Goal: Use online tool/utility: Utilize a website feature to perform a specific function

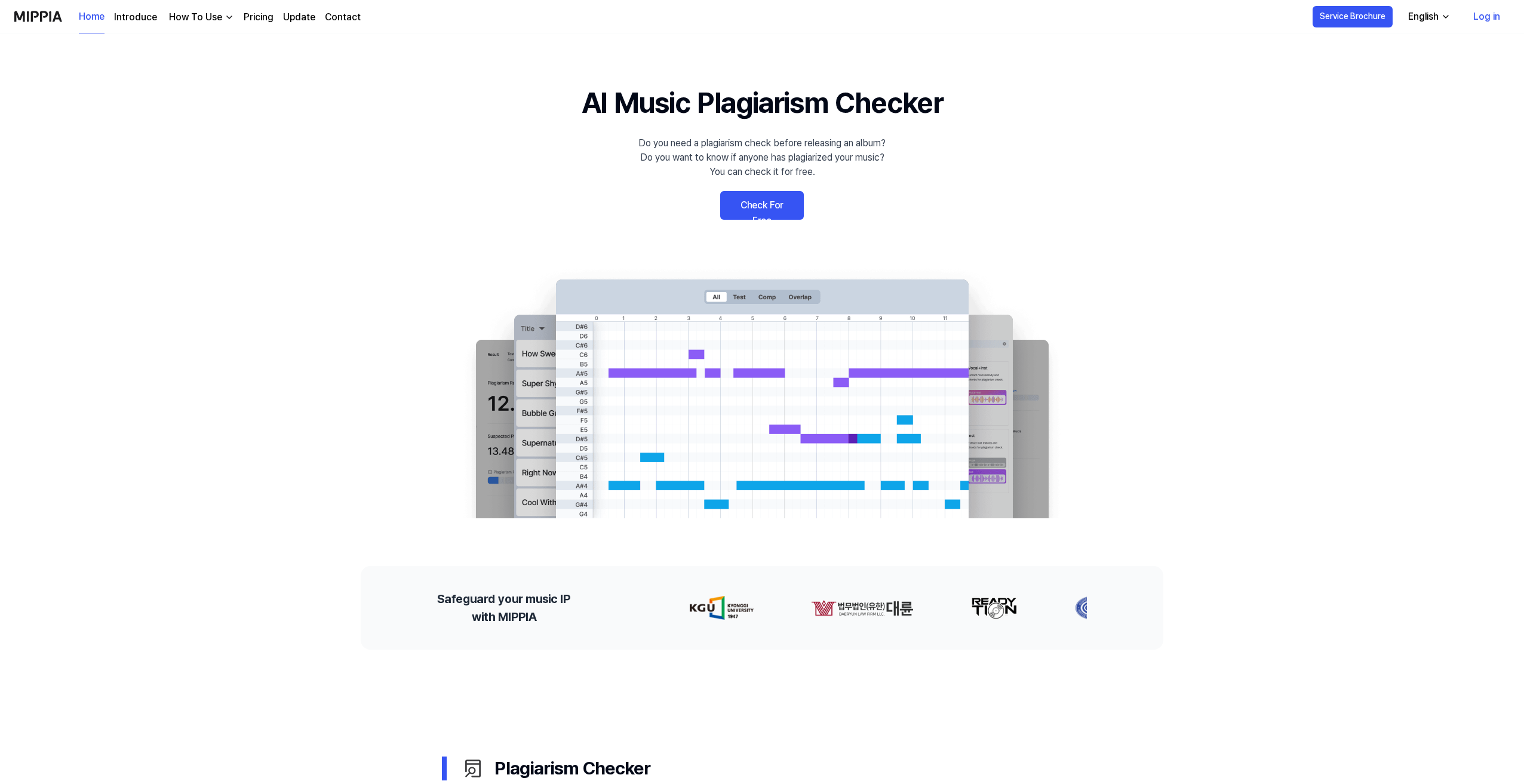
click at [769, 208] on link "Check For Free" at bounding box center [762, 205] width 84 height 29
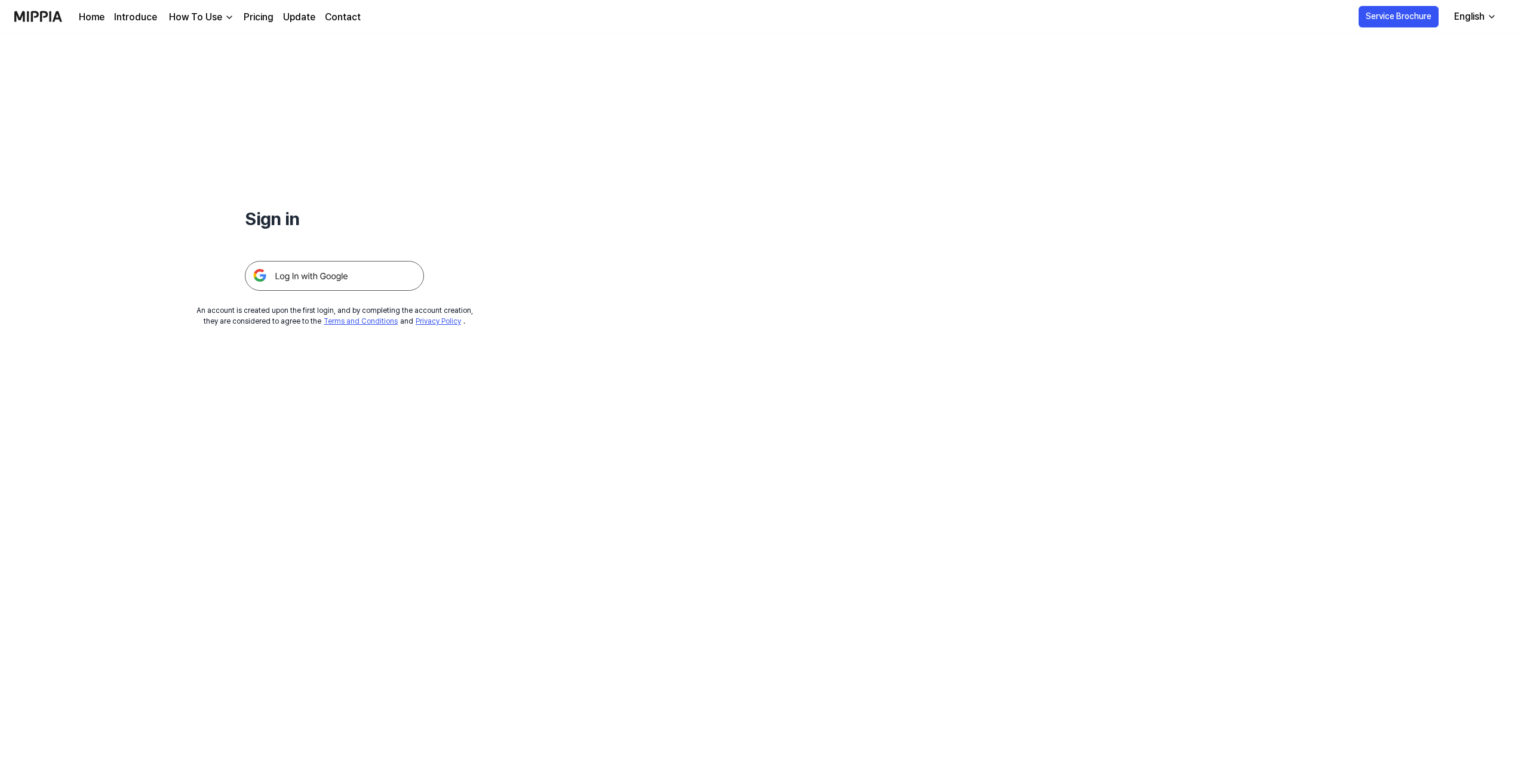
click at [312, 270] on img at bounding box center [334, 276] width 179 height 30
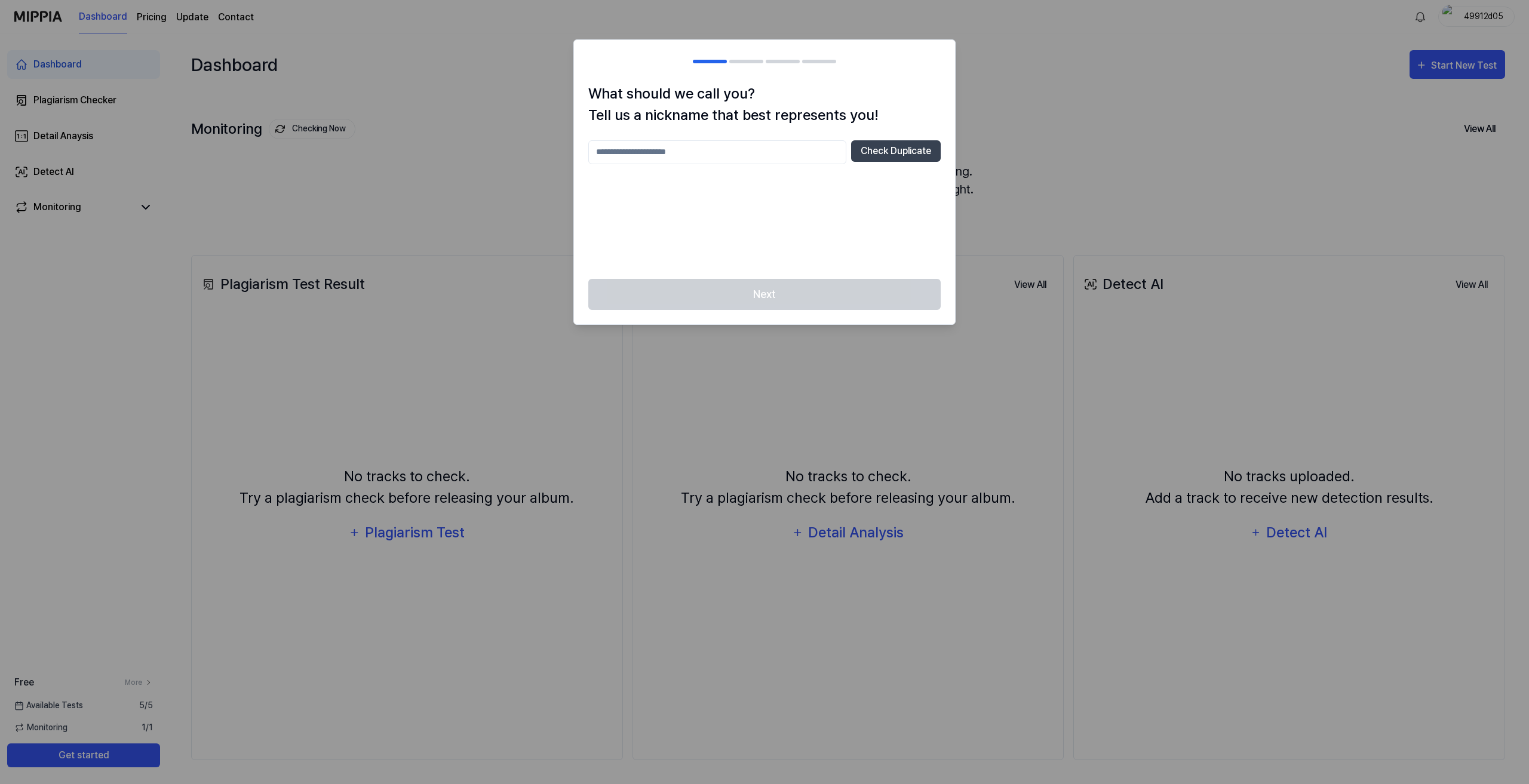
click at [1240, 94] on div at bounding box center [765, 392] width 1529 height 784
click at [750, 149] on input "text" at bounding box center [717, 152] width 258 height 24
type input "********"
click at [889, 149] on button "Check Duplicate" at bounding box center [896, 151] width 90 height 21
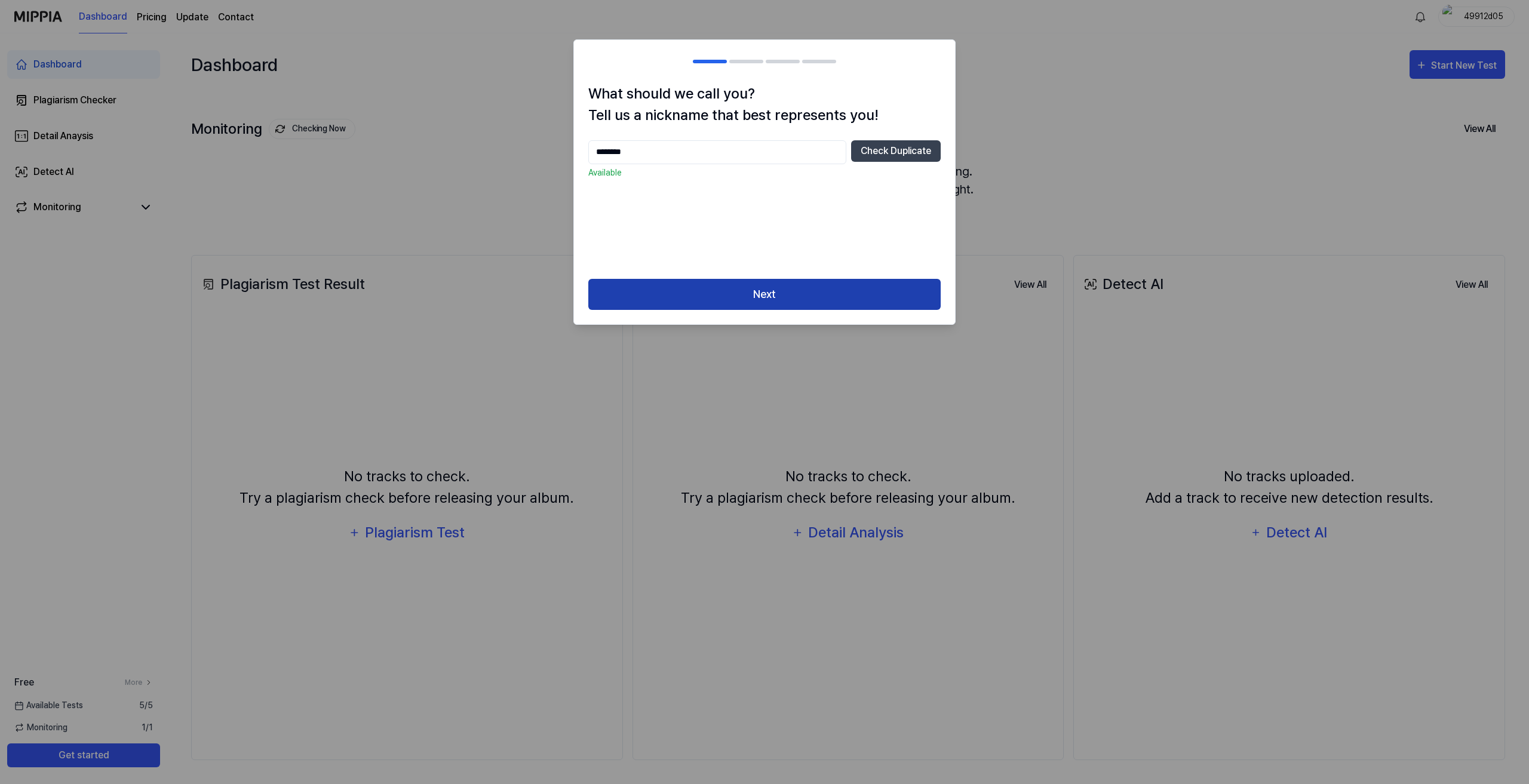
click at [792, 289] on button "Next" at bounding box center [764, 295] width 352 height 32
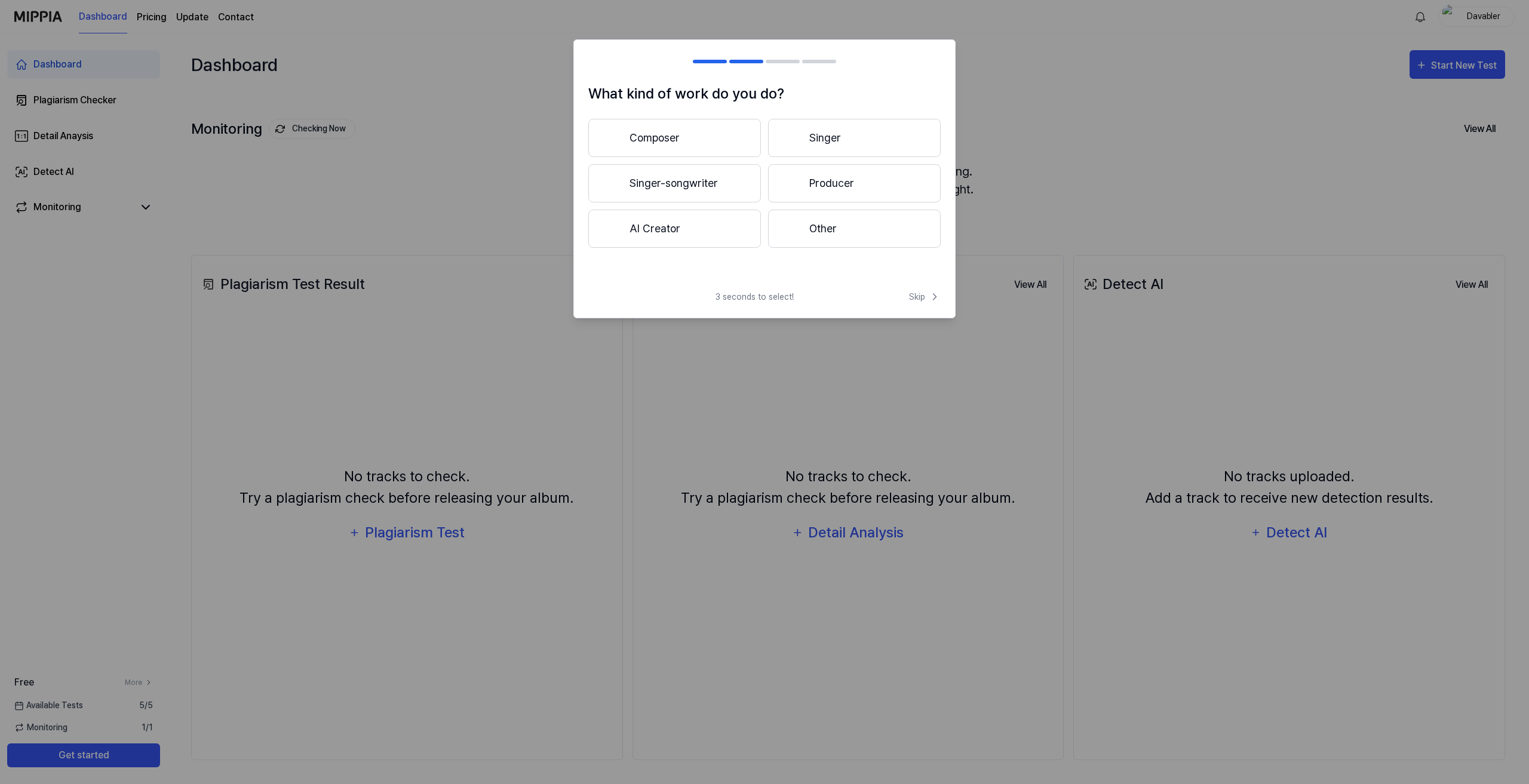
click at [821, 214] on button "Other" at bounding box center [854, 228] width 172 height 38
click at [719, 184] on button "Less than 3 years" at bounding box center [674, 183] width 172 height 38
click at [910, 283] on span "Skip" at bounding box center [923, 284] width 34 height 15
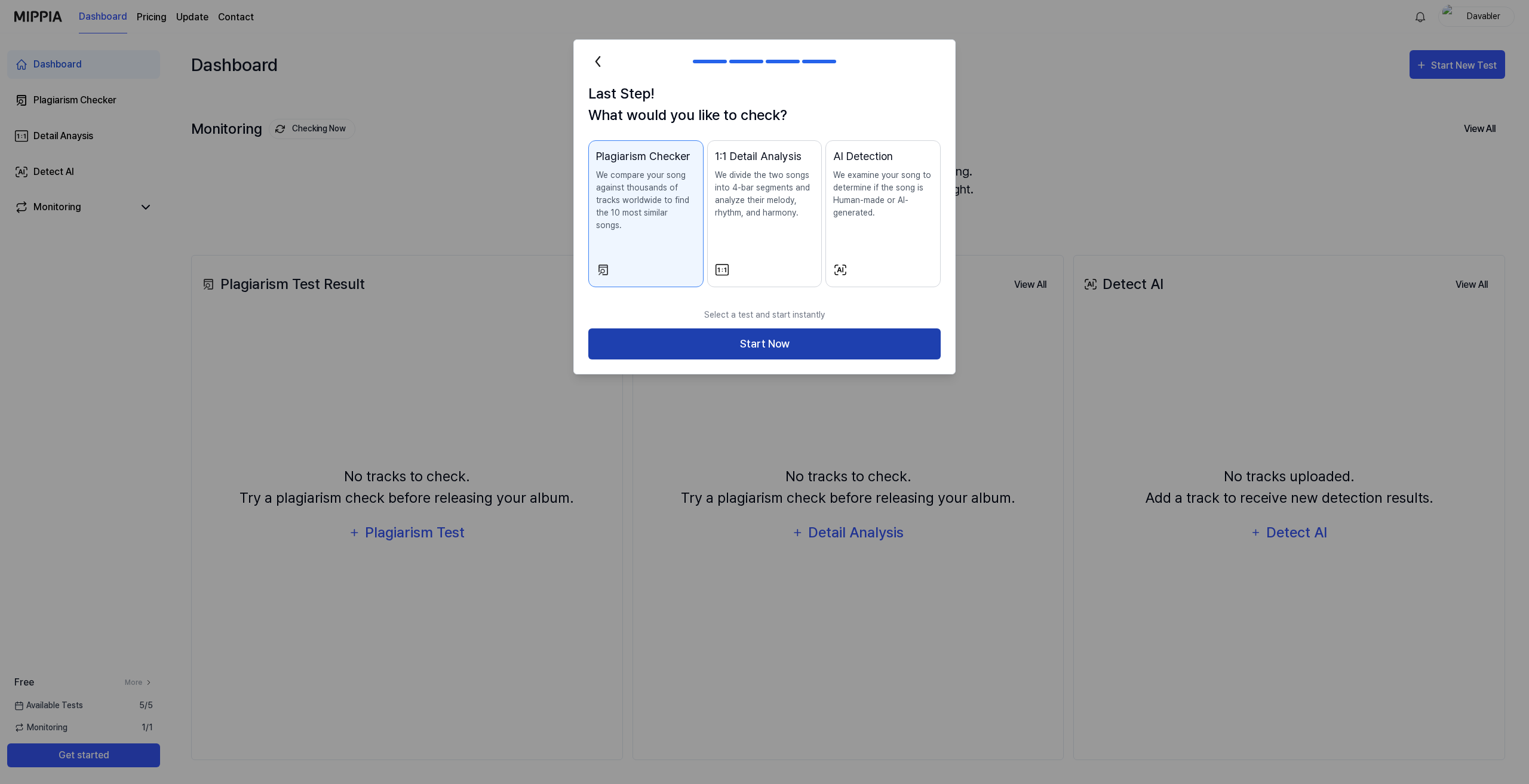
click at [832, 328] on button "Start Now" at bounding box center [764, 344] width 352 height 32
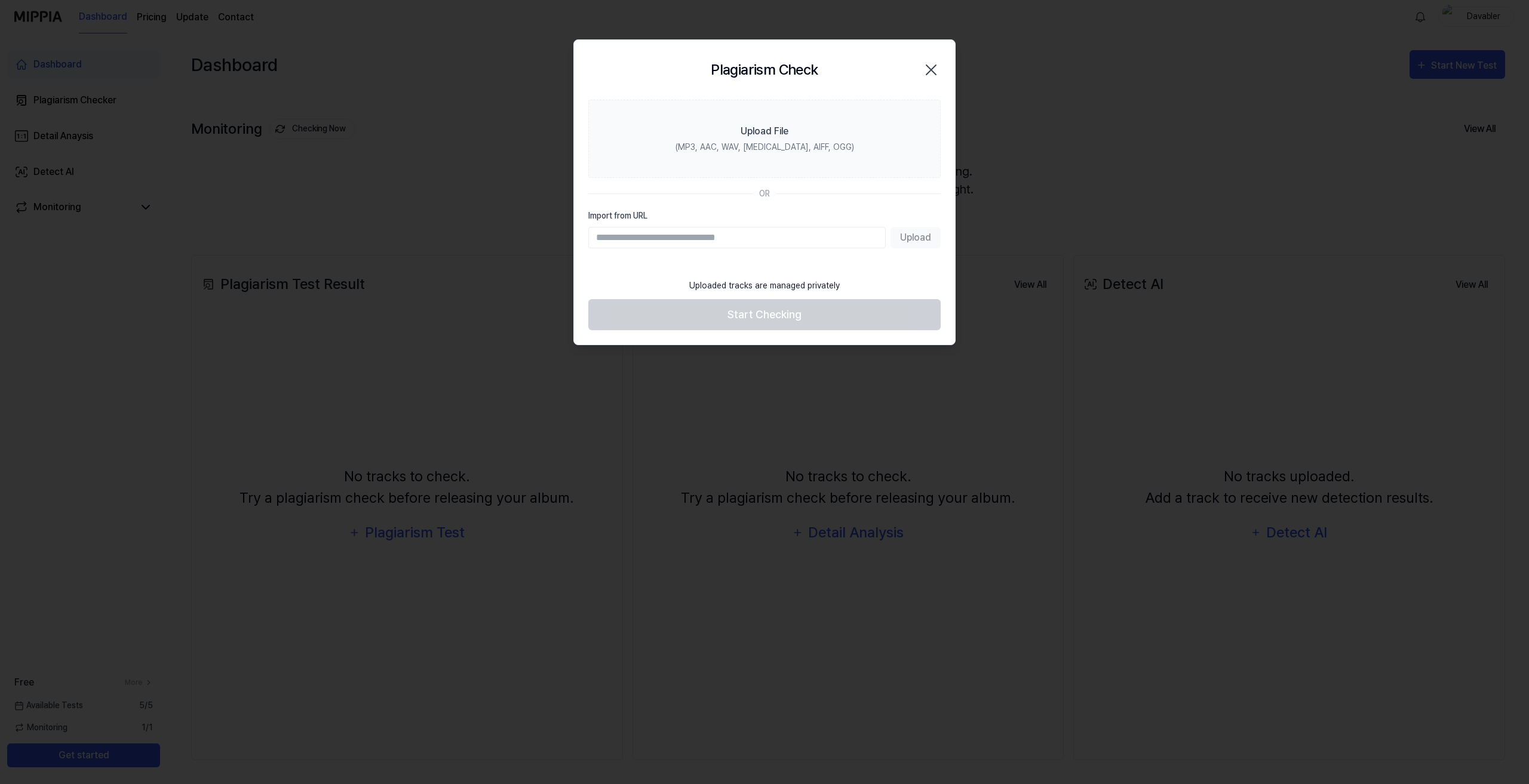
click at [828, 234] on input "Import from URL" at bounding box center [737, 238] width 298 height 21
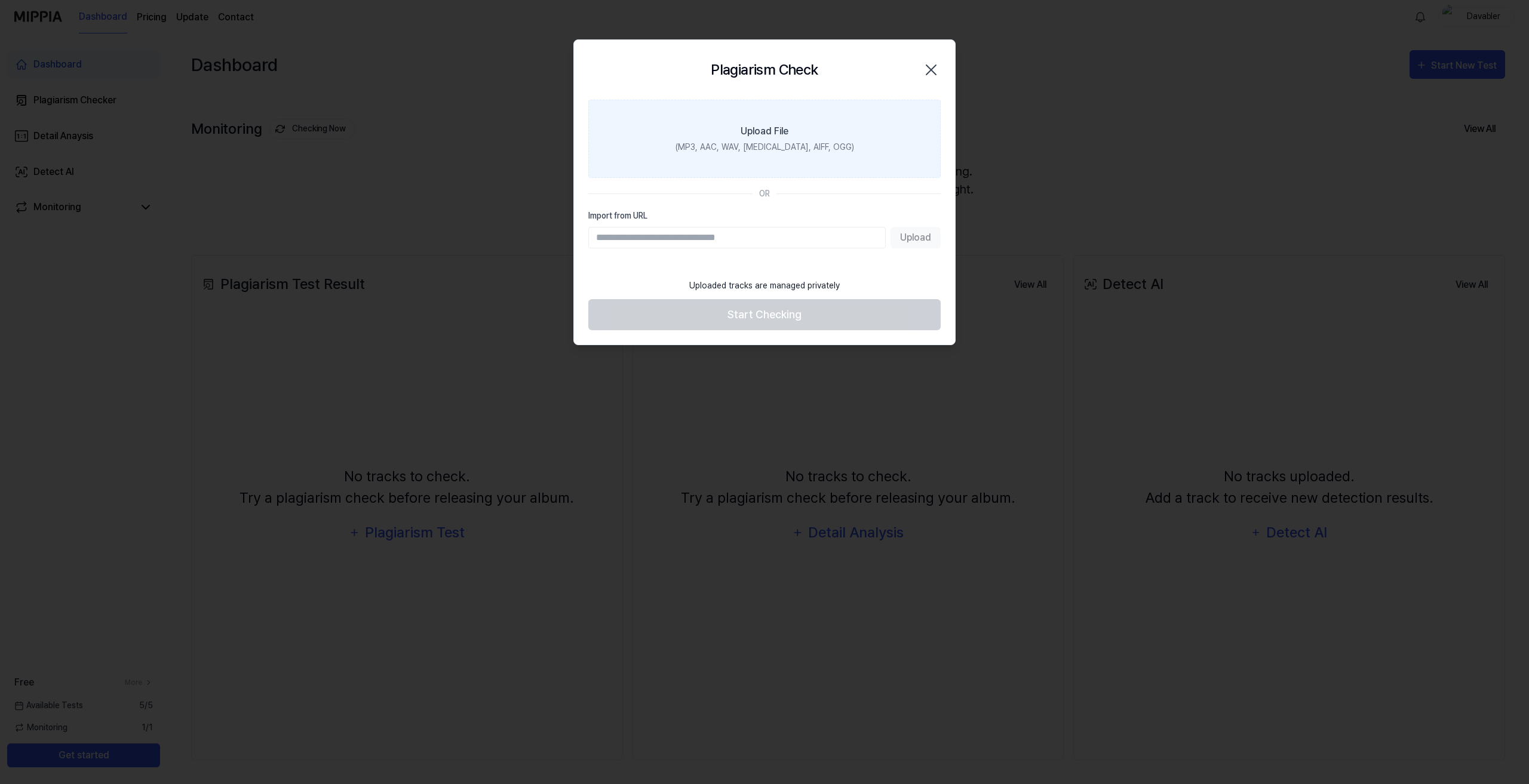
click at [838, 116] on label "Upload File (MP3, AAC, WAV, FLAC, AIFF, OGG)" at bounding box center [764, 138] width 352 height 78
click at [0, 0] on input "Upload File (MP3, AAC, WAV, FLAC, AIFF, OGG)" at bounding box center [0, 0] width 0 height 0
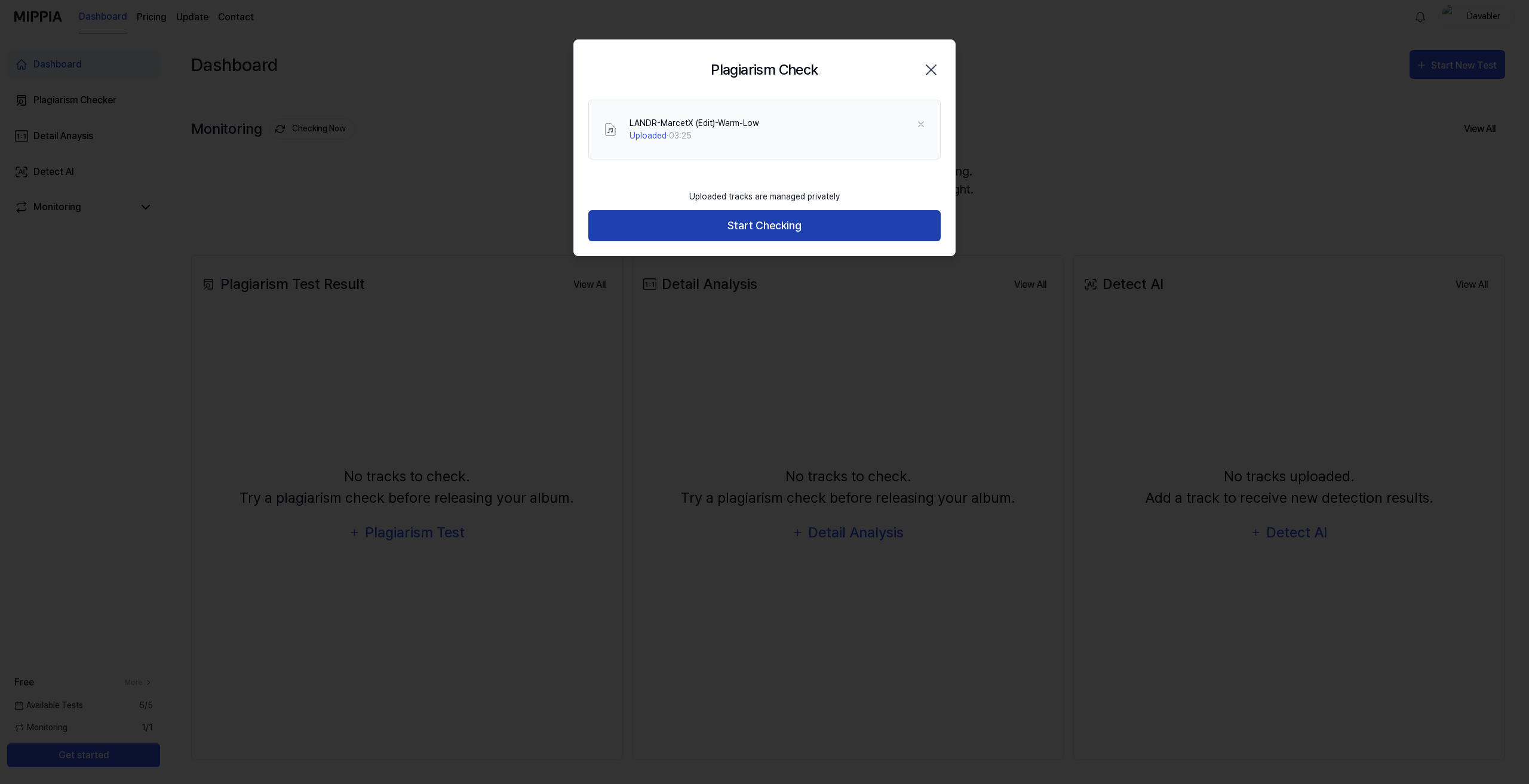
click at [806, 226] on button "Start Checking" at bounding box center [764, 226] width 352 height 32
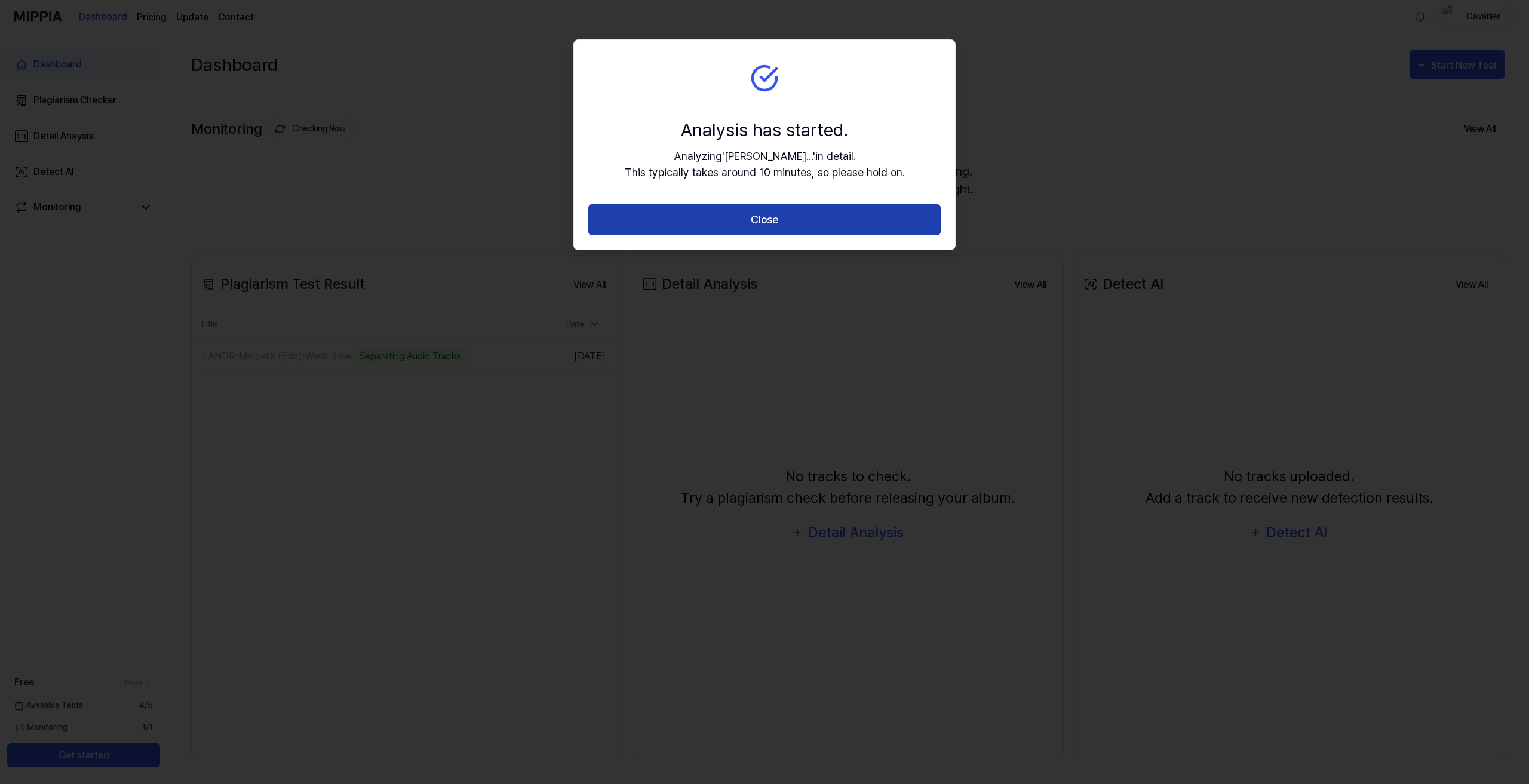
click at [787, 212] on button "Close" at bounding box center [764, 220] width 352 height 32
